Goal: Navigation & Orientation: Find specific page/section

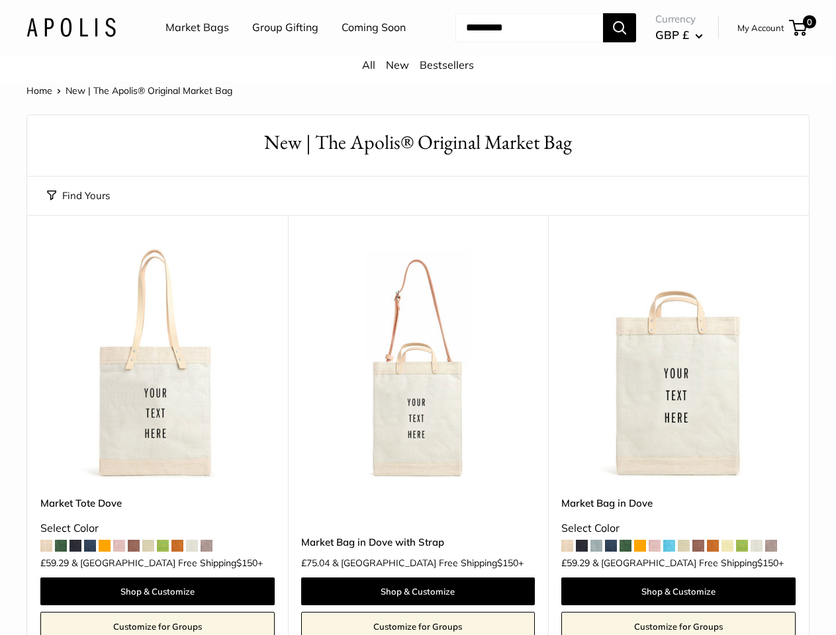
click at [417, 49] on nav "Market Bags Group Gifting Coming Soon" at bounding box center [297, 28] width 316 height 42
click at [282, 49] on ul "Market Bags Group Gifting Coming Soon" at bounding box center [296, 28] width 263 height 42
click at [513, 42] on input "Search..." at bounding box center [529, 27] width 148 height 29
click at [78, 205] on button "Find Yours" at bounding box center [78, 196] width 63 height 19
